Goal: Find specific page/section: Find specific page/section

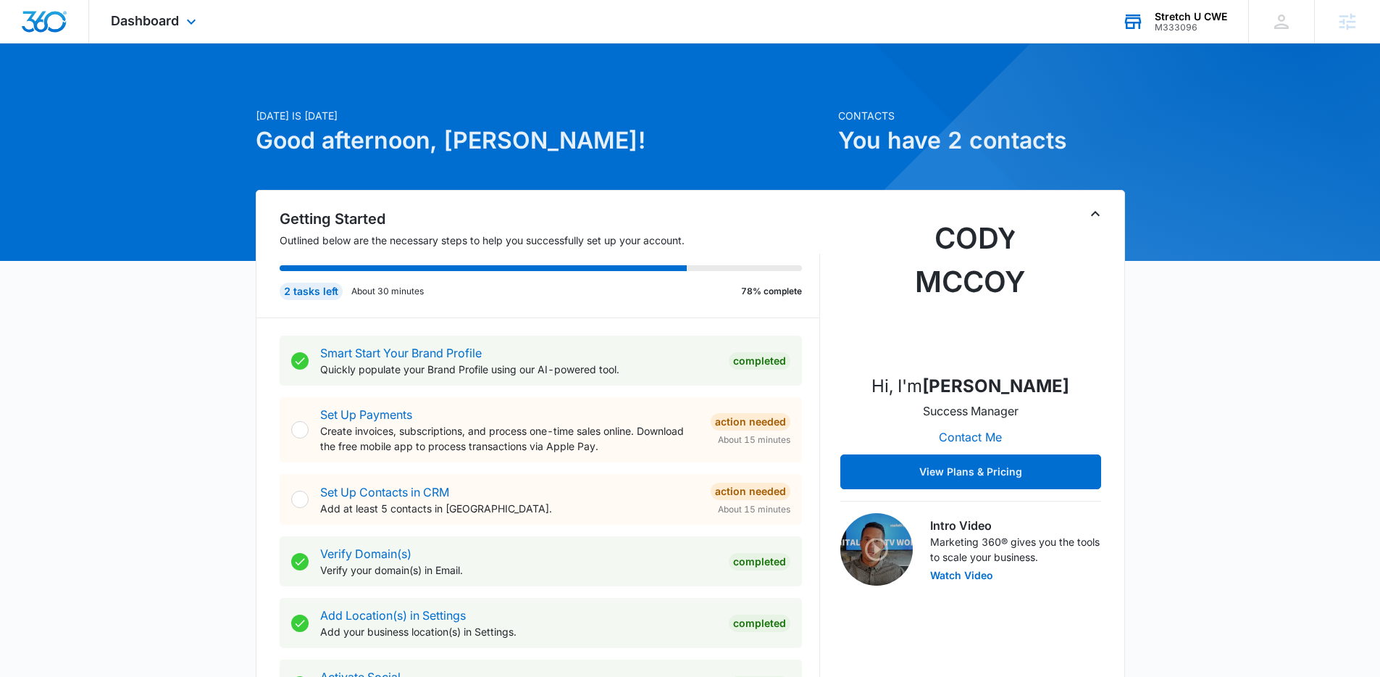
click at [1147, 33] on div "Stretch U CWE M333096 Your Accounts View All" at bounding box center [1174, 21] width 148 height 43
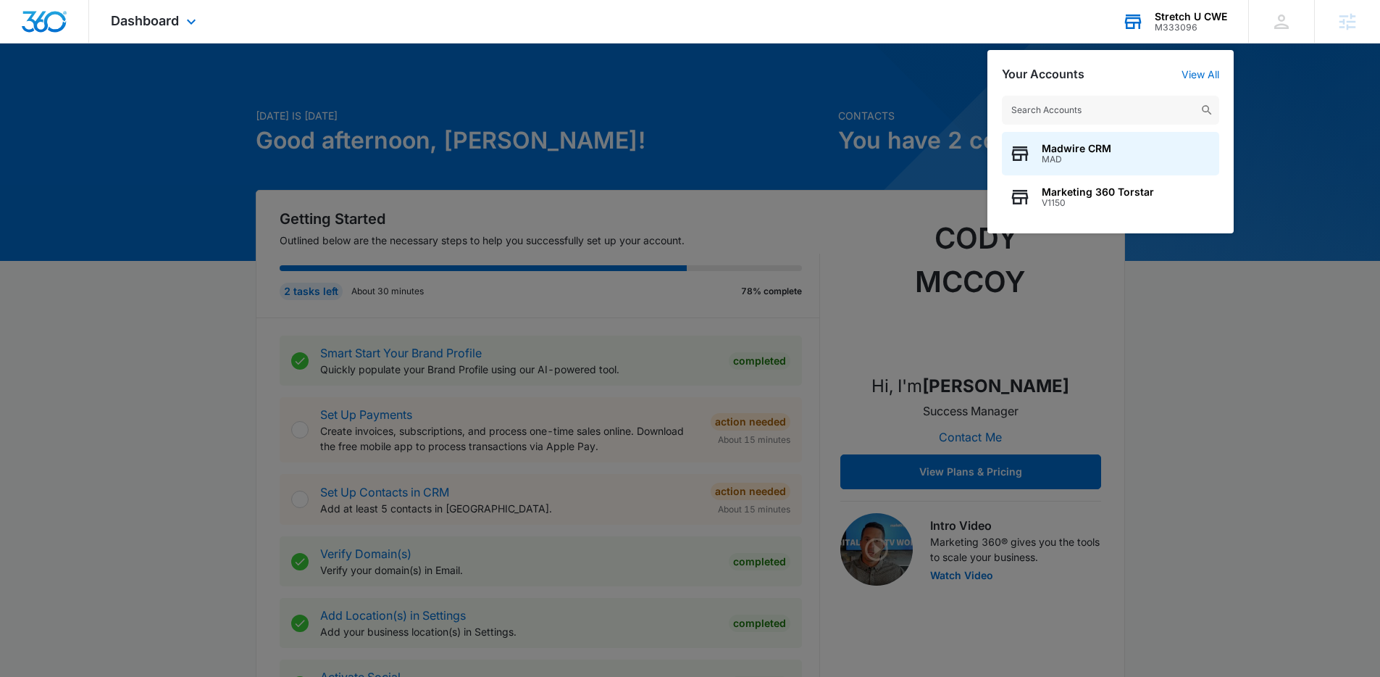
click at [1099, 112] on input "text" at bounding box center [1110, 110] width 217 height 29
type input "a"
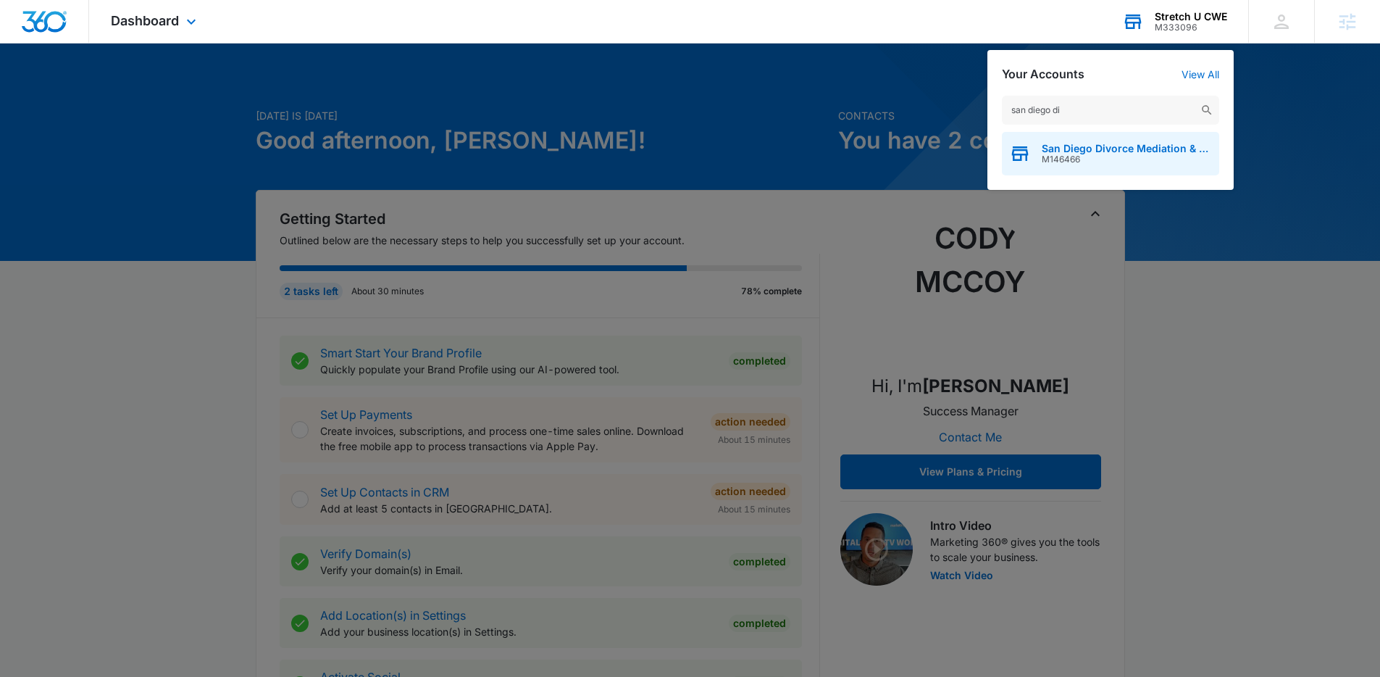
type input "san diego di"
click at [1187, 167] on div "San Diego Divorce Mediation & Family Law M146466" at bounding box center [1110, 153] width 217 height 43
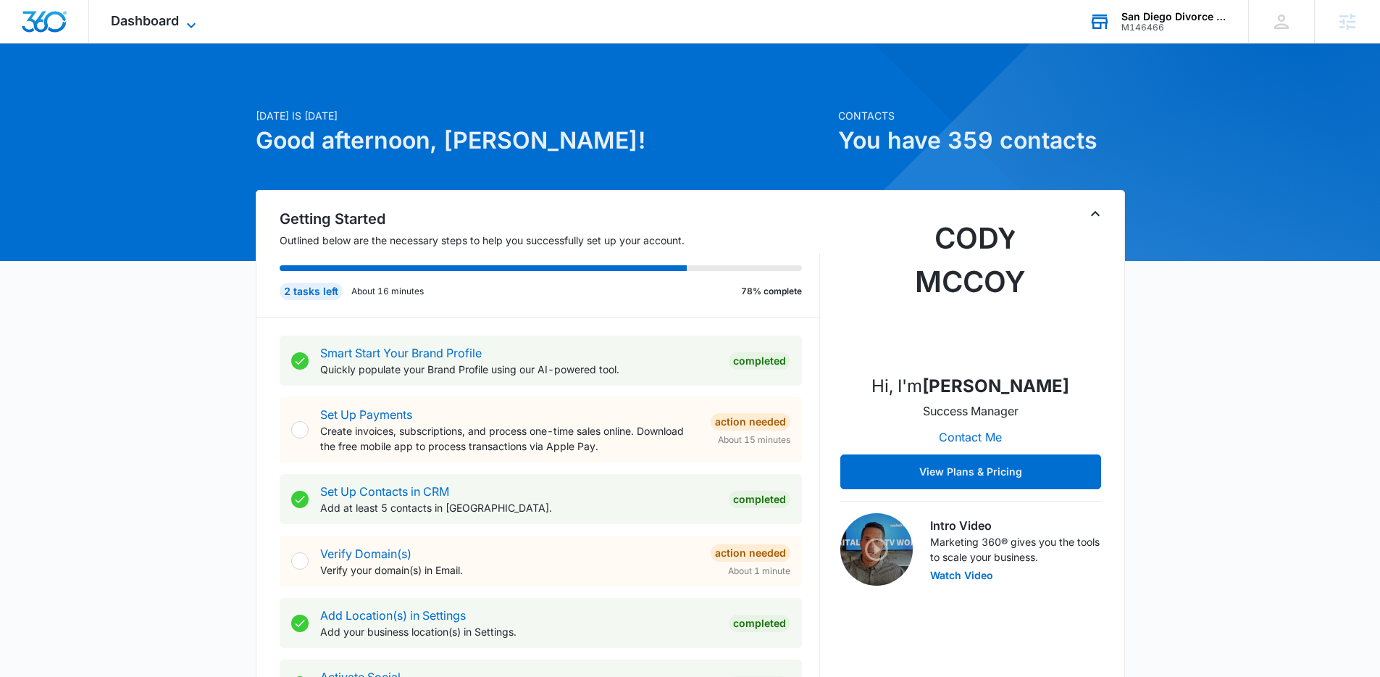
click at [194, 24] on icon at bounding box center [191, 25] width 17 height 17
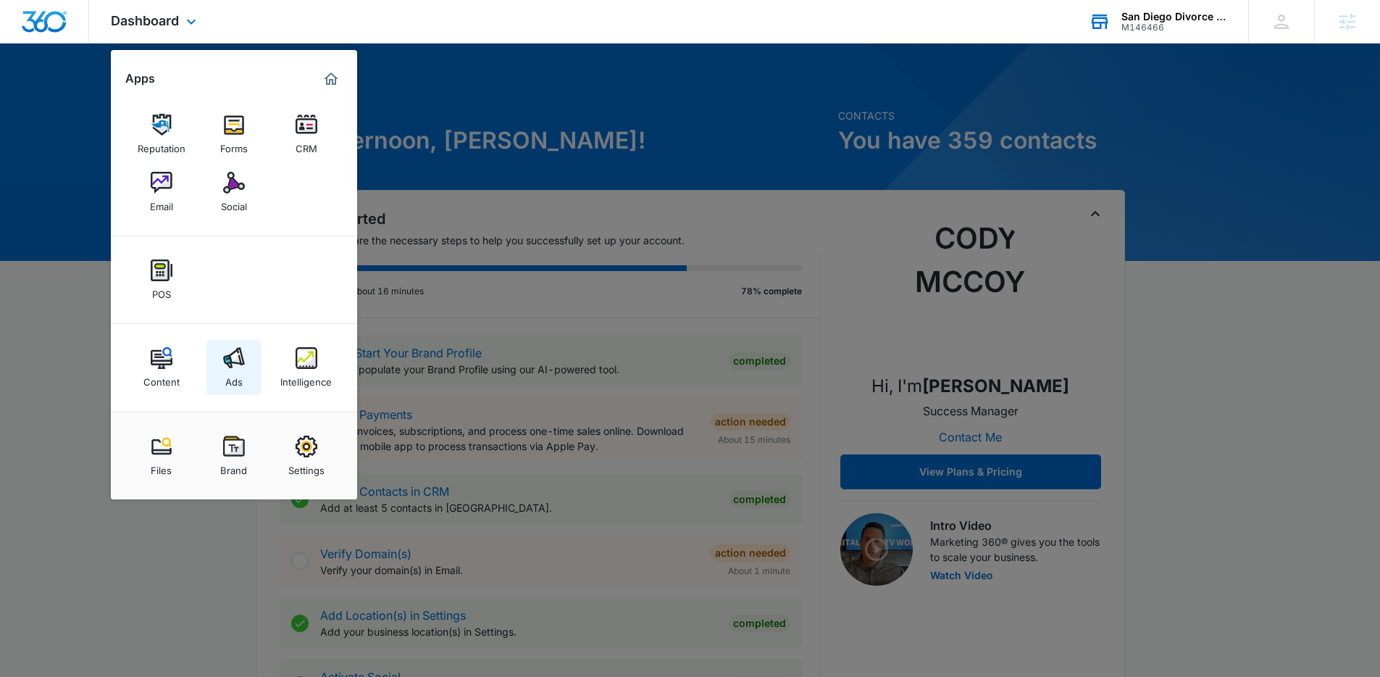
click at [253, 358] on link "Ads" at bounding box center [233, 367] width 55 height 55
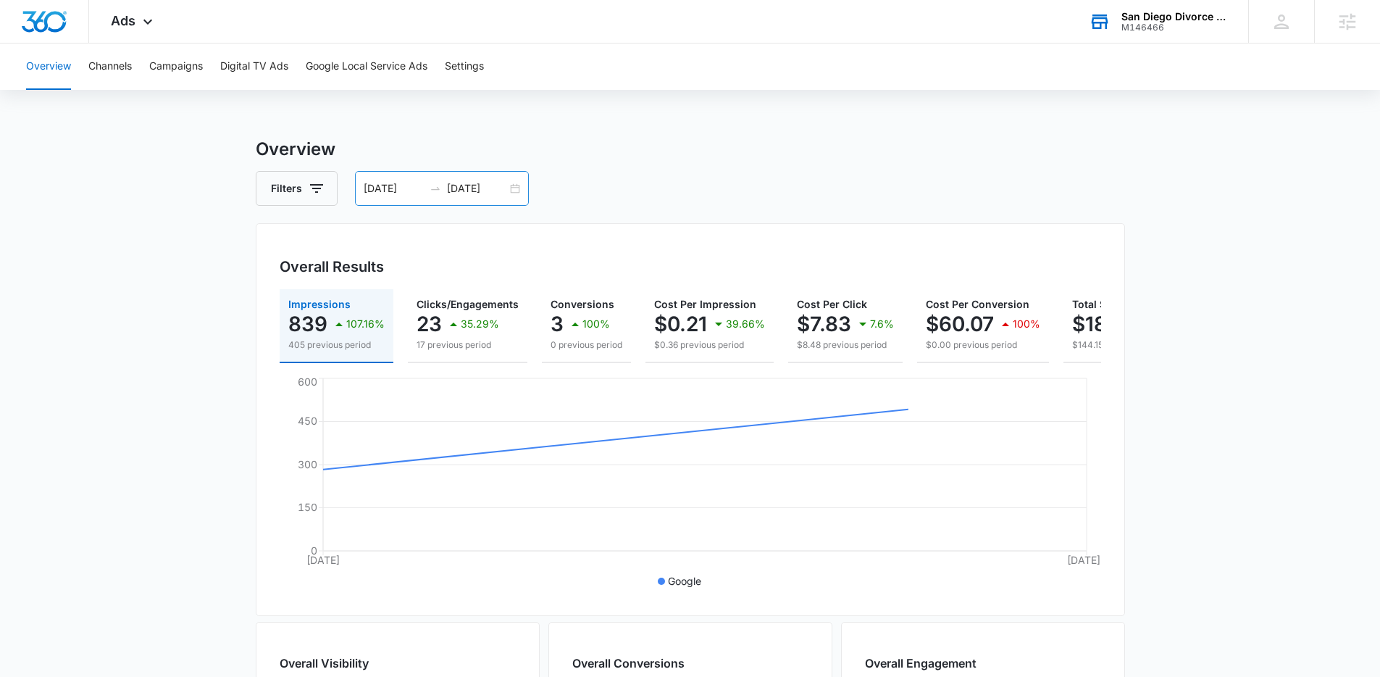
click at [519, 186] on div "[DATE] [DATE]" at bounding box center [442, 188] width 174 height 35
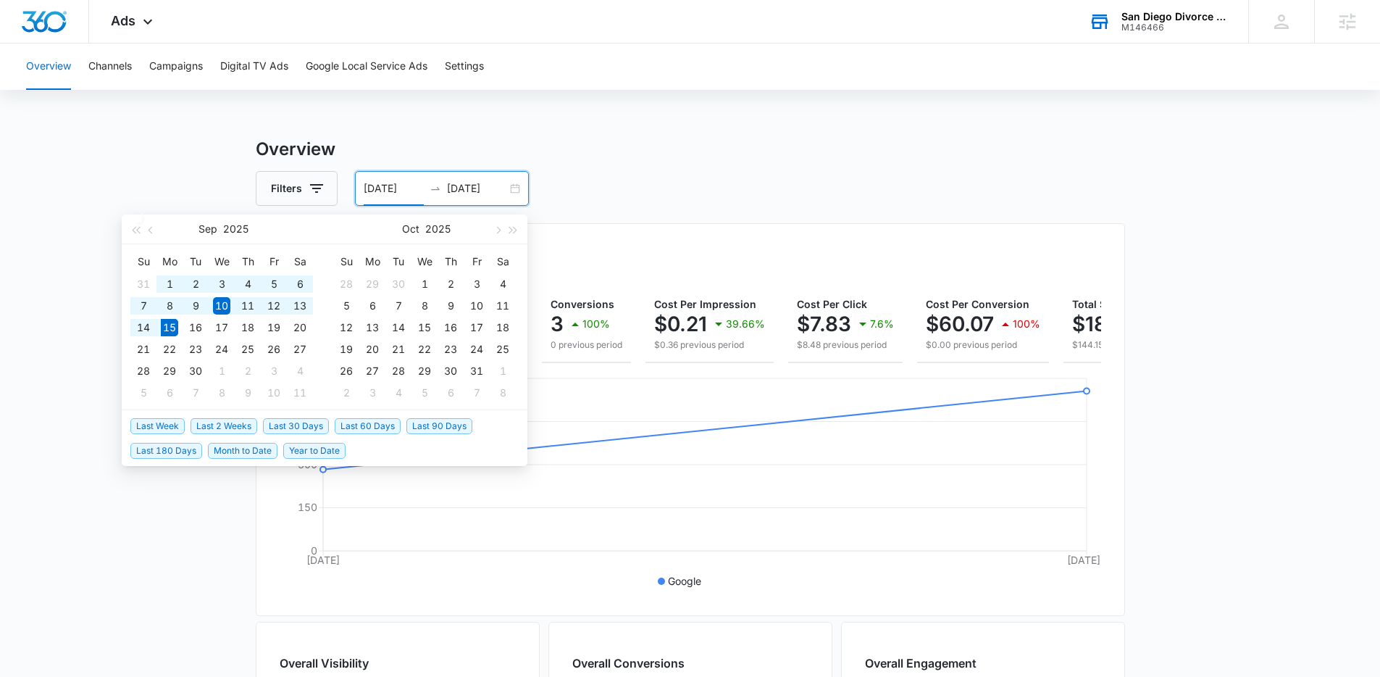
click at [298, 427] on span "Last 30 Days" at bounding box center [296, 426] width 66 height 16
type input "[DATE]"
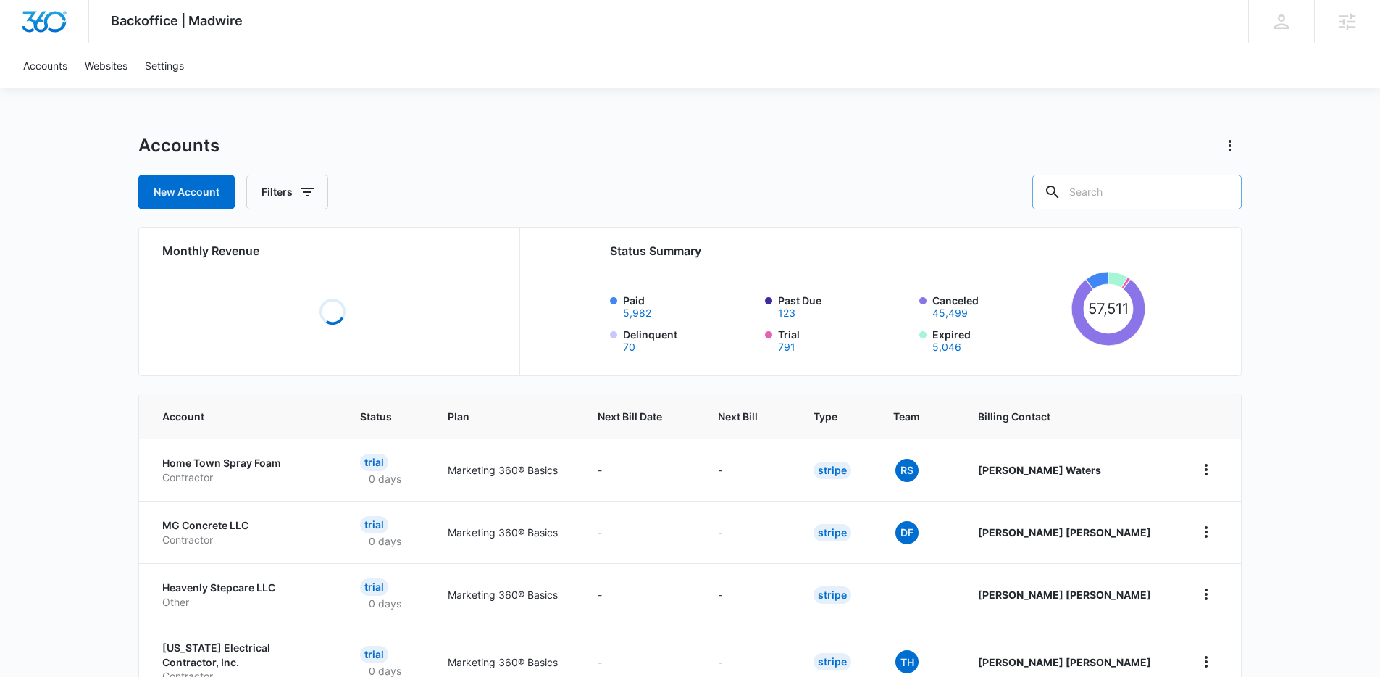
click at [1112, 198] on input "text" at bounding box center [1136, 192] width 209 height 35
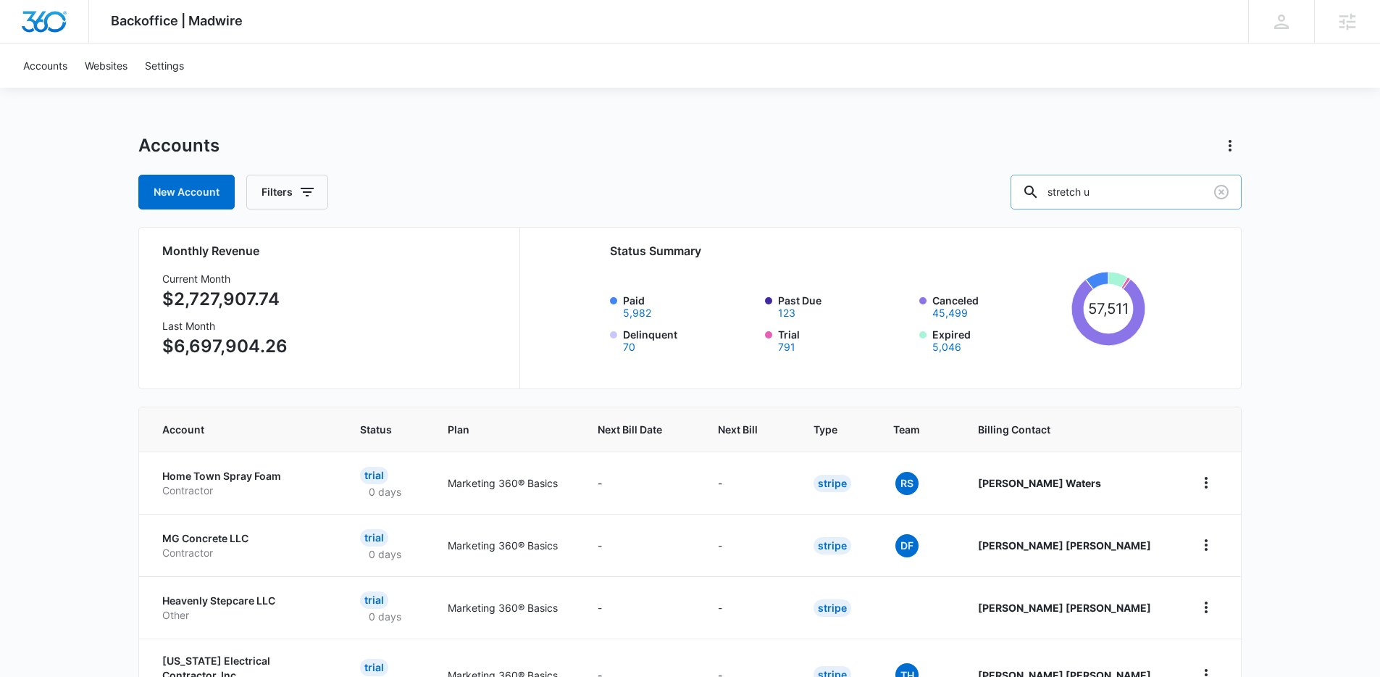
type input "stretch u"
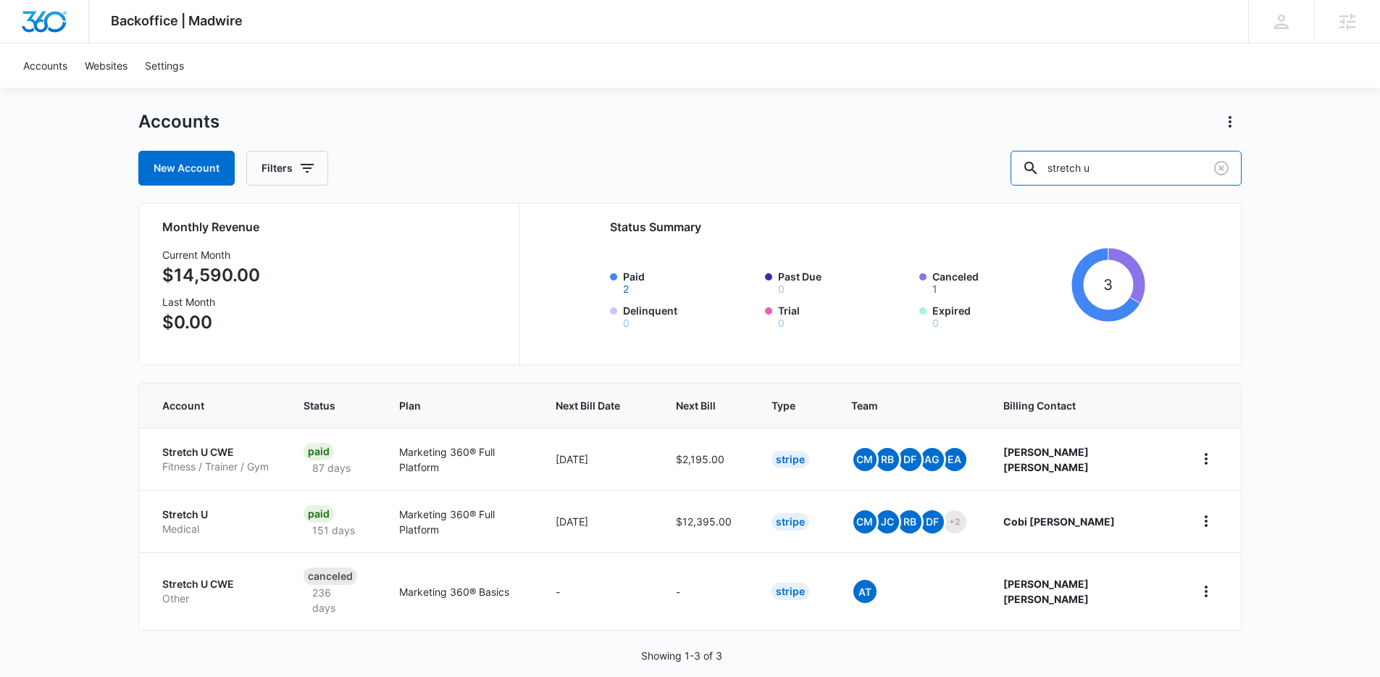
scroll to position [30, 0]
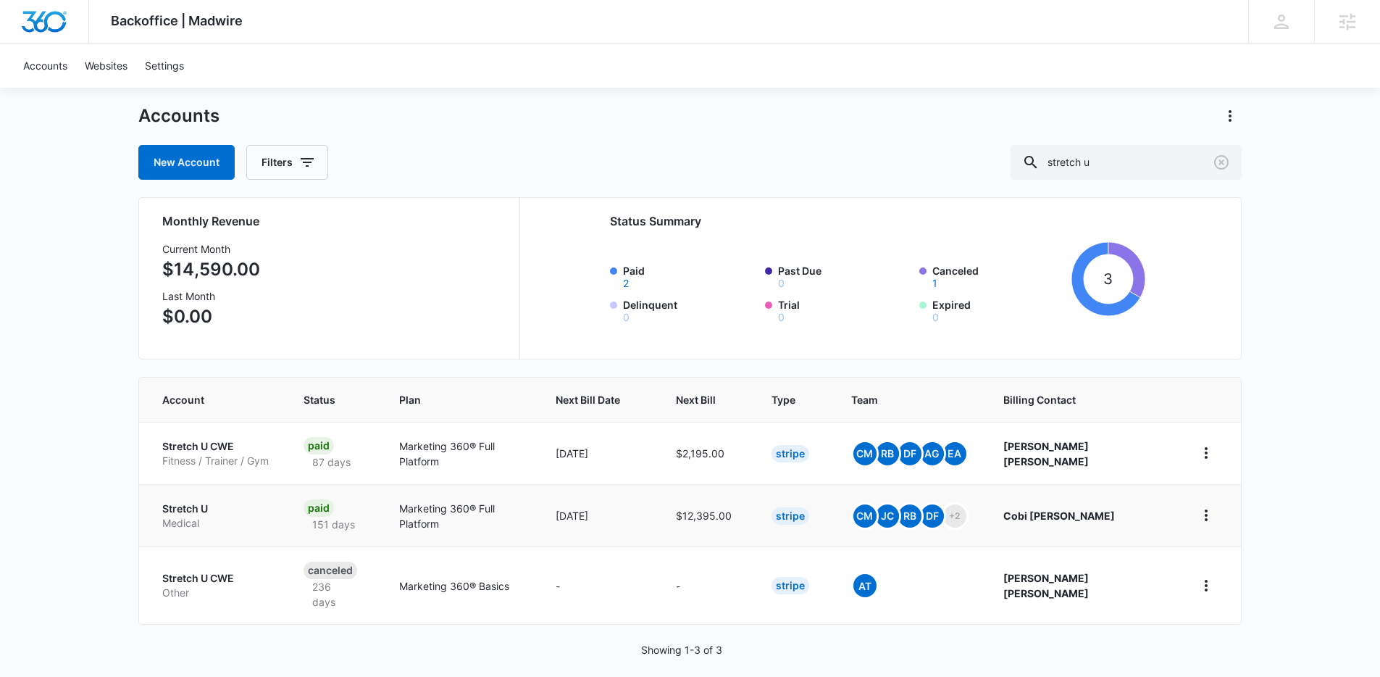
click at [177, 508] on p "Stretch U" at bounding box center [215, 508] width 106 height 14
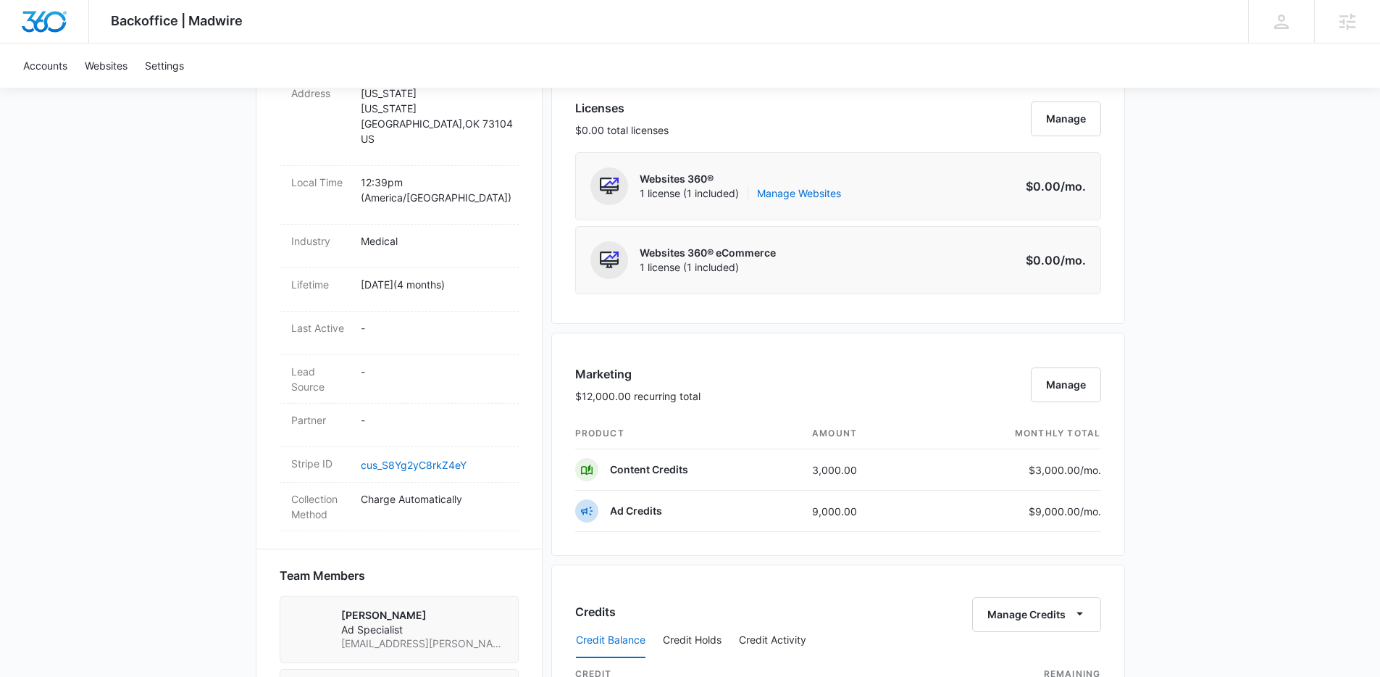
scroll to position [1006, 0]
